Goal: Task Accomplishment & Management: Use online tool/utility

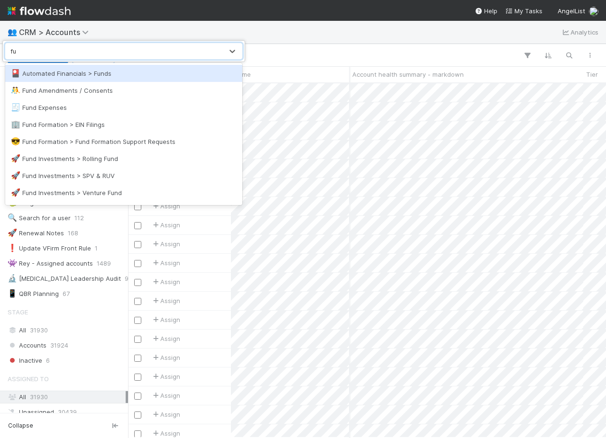
scroll to position [354, 478]
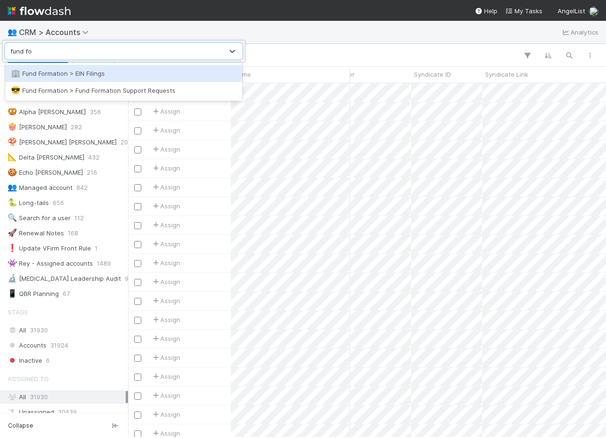
type input "fund for"
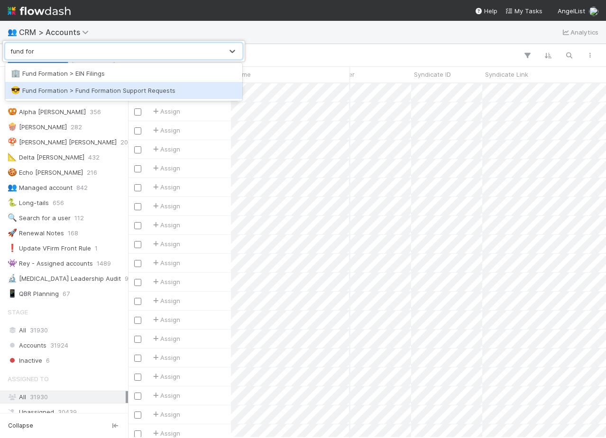
click at [98, 91] on div "😎 Fund Formation > Fund Formation Support Requests" at bounding box center [124, 90] width 226 height 9
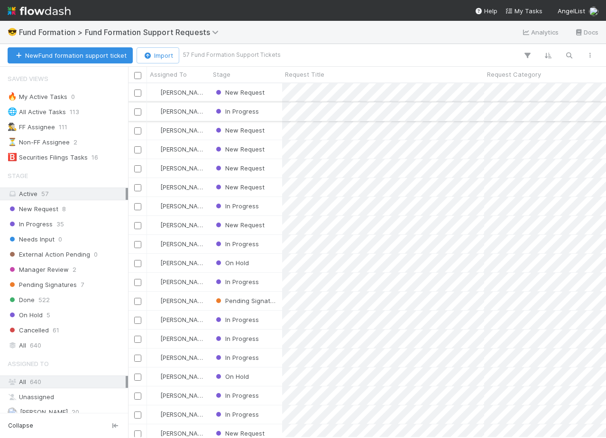
scroll to position [0, 3]
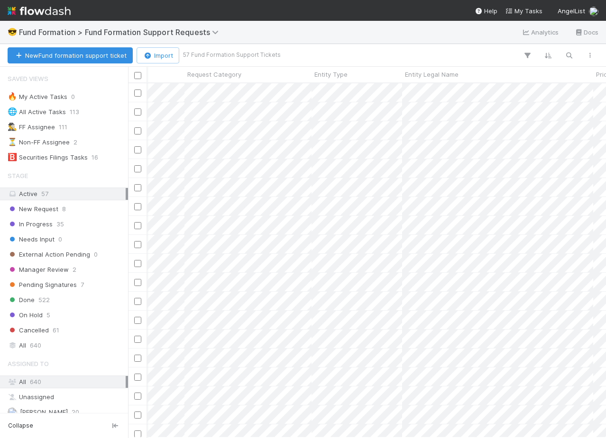
scroll to position [0, 171]
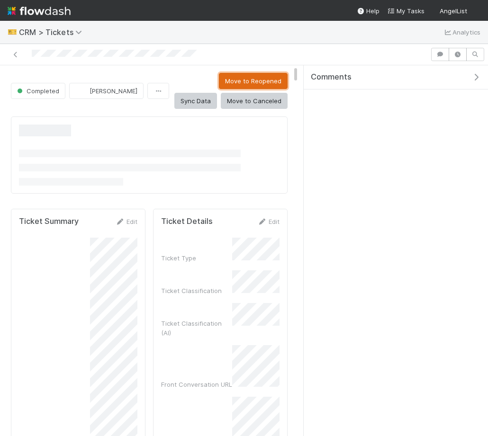
click at [219, 82] on button "Move to Reopened" at bounding box center [253, 81] width 69 height 16
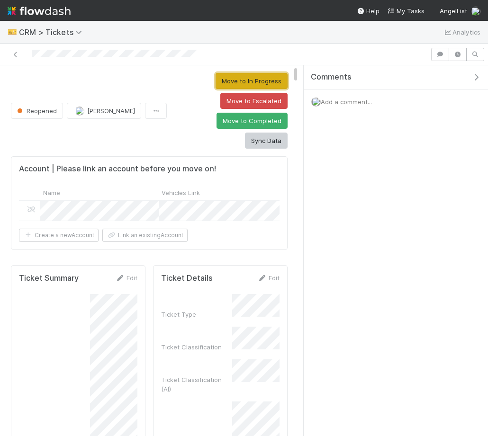
click at [226, 78] on button "Move to In Progress" at bounding box center [252, 81] width 72 height 16
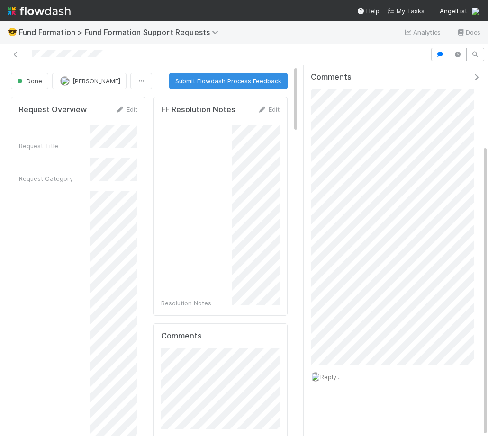
scroll to position [105, 0]
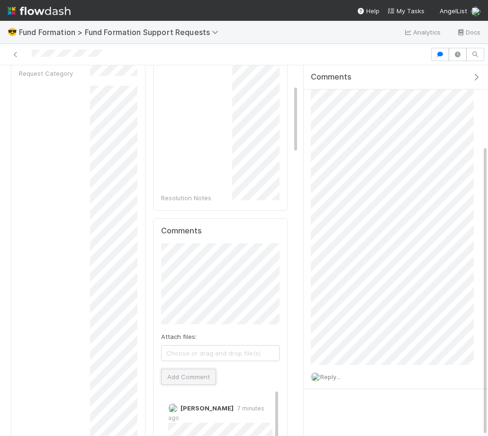
click at [177, 381] on button "Add Comment" at bounding box center [188, 377] width 55 height 16
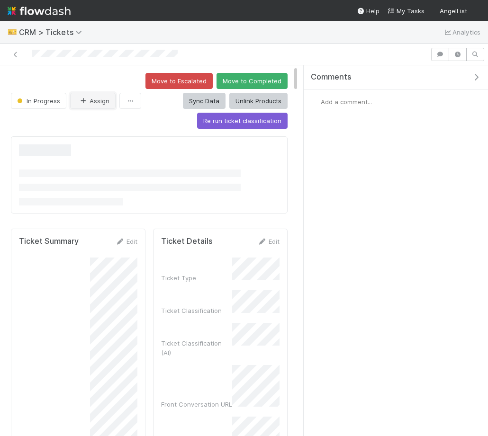
click at [109, 100] on button "Assign" at bounding box center [92, 101] width 45 height 16
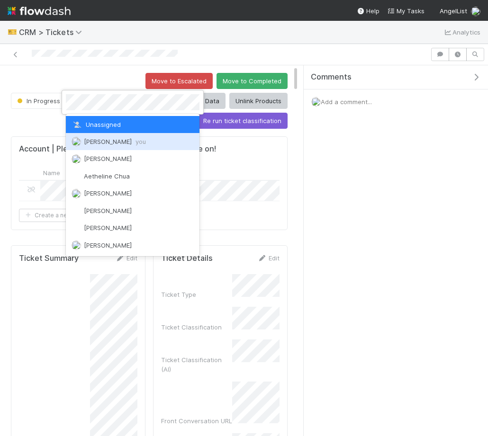
click at [136, 144] on span "you" at bounding box center [141, 142] width 10 height 8
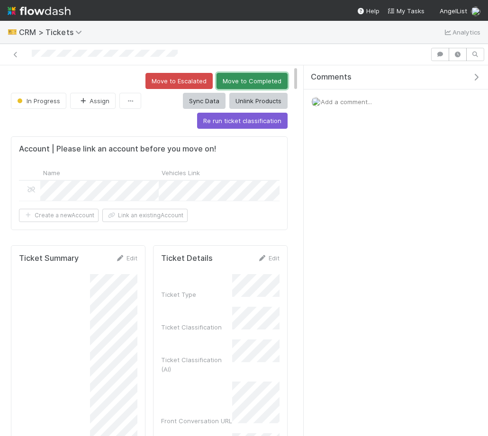
click at [251, 81] on button "Move to Completed" at bounding box center [252, 81] width 71 height 16
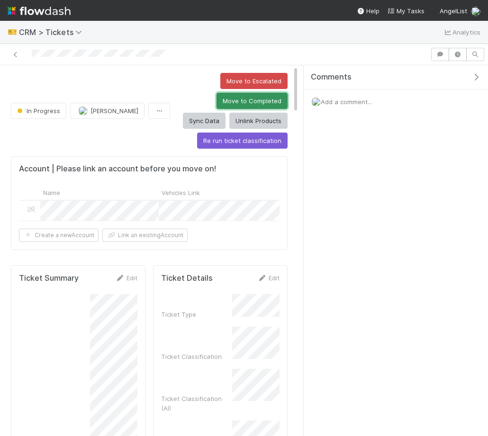
click at [217, 102] on button "Move to Completed" at bounding box center [252, 101] width 71 height 16
